Goal: Information Seeking & Learning: Learn about a topic

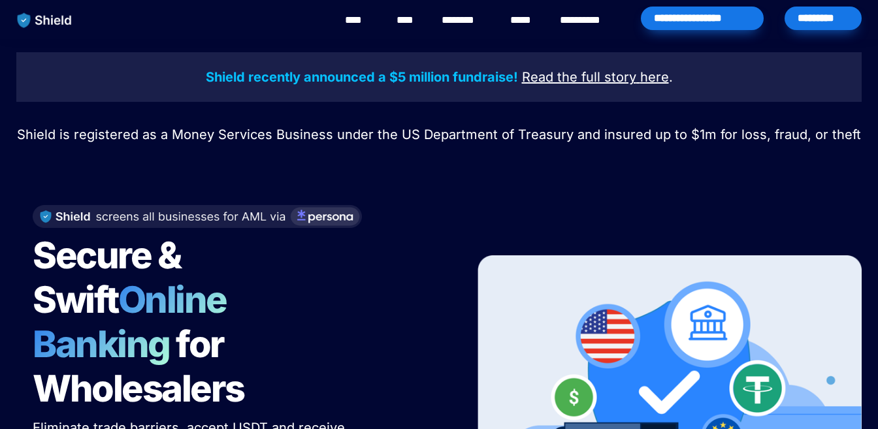
click at [397, 22] on link "****" at bounding box center [408, 20] width 23 height 16
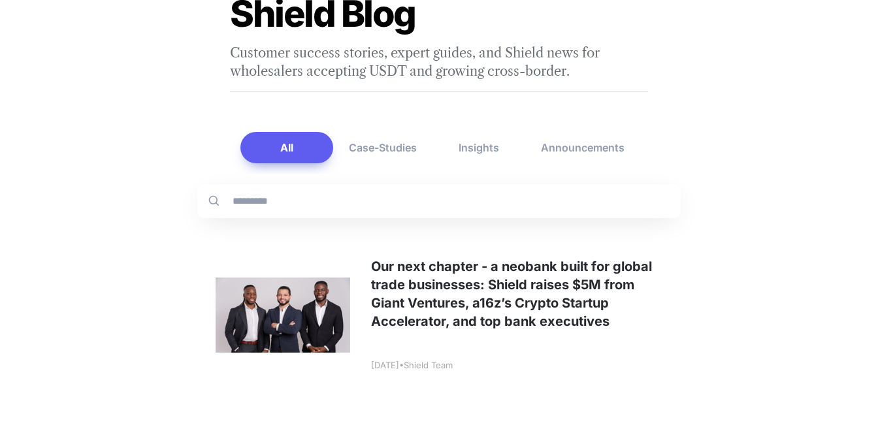
scroll to position [131, 0]
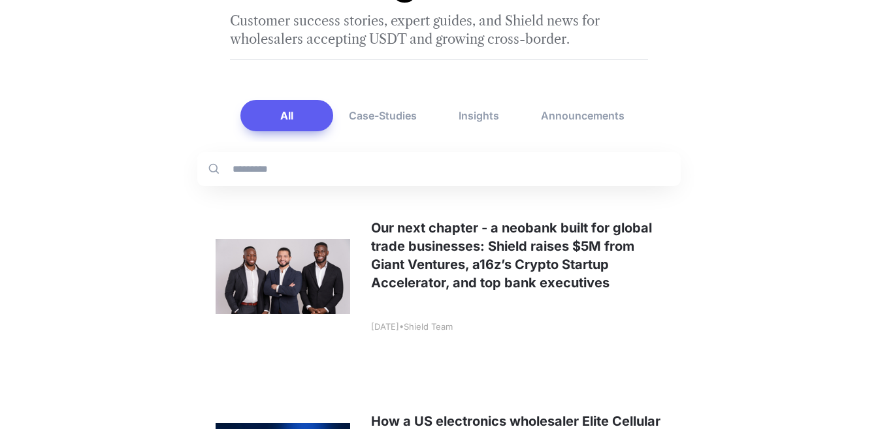
click at [404, 249] on link at bounding box center [439, 276] width 484 height 173
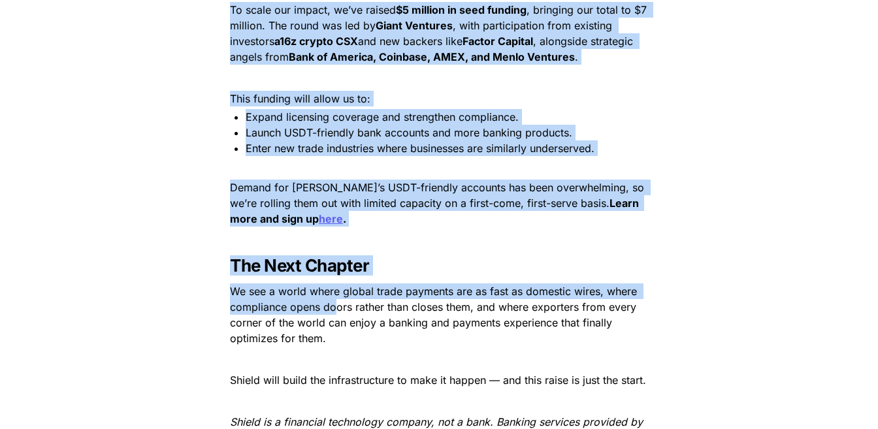
scroll to position [2091, 0]
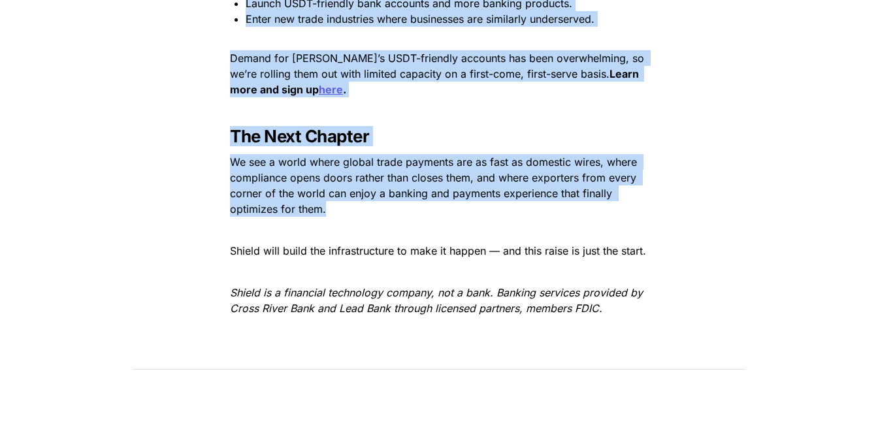
drag, startPoint x: 217, startPoint y: 59, endPoint x: 497, endPoint y: 186, distance: 307.7
copy div "A Vision Born from Personal Experience When we first came into the blockchain s…"
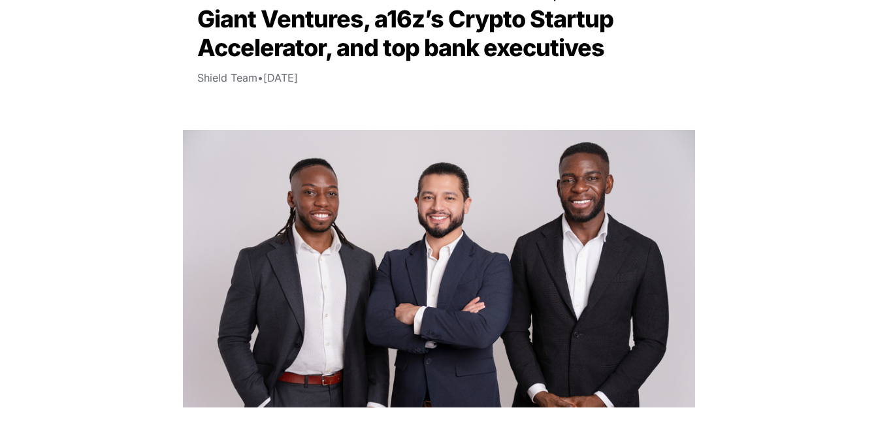
scroll to position [0, 0]
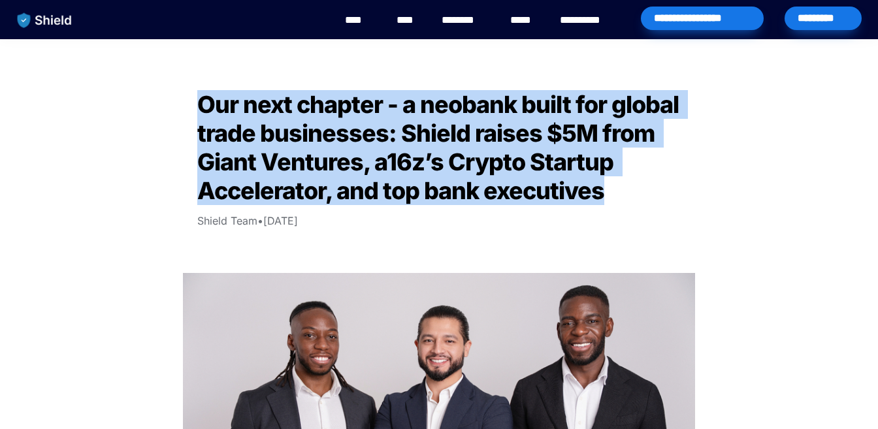
drag, startPoint x: 198, startPoint y: 88, endPoint x: 611, endPoint y: 184, distance: 424.2
click at [611, 184] on h2 "Our next chapter - a neobank built for global trade businesses: Shield raises $…" at bounding box center [439, 147] width 523 height 125
copy span "Our next chapter - a neobank built for global trade businesses: Shield raises $…"
